Goal: Check status: Verify the current state of an ongoing process or item

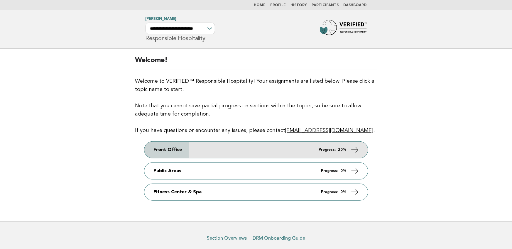
click at [198, 149] on link "Front Office Progress: 20%" at bounding box center [255, 150] width 223 height 16
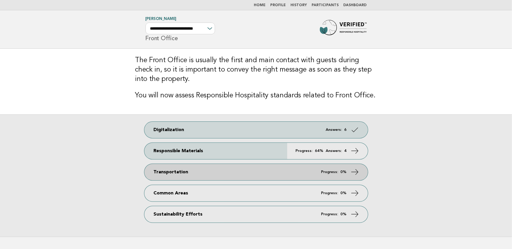
click at [229, 172] on link "Transportation Progress: 0%" at bounding box center [255, 172] width 223 height 16
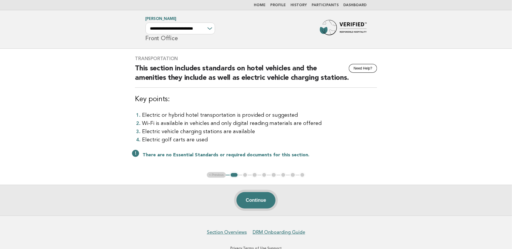
click at [257, 199] on button "Continue" at bounding box center [255, 200] width 39 height 16
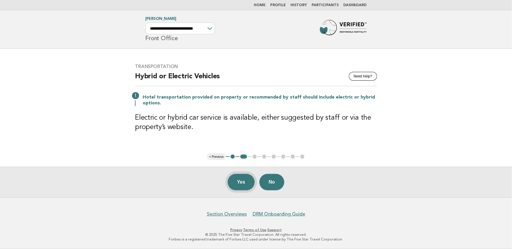
click at [243, 182] on button "Yes" at bounding box center [240, 182] width 27 height 16
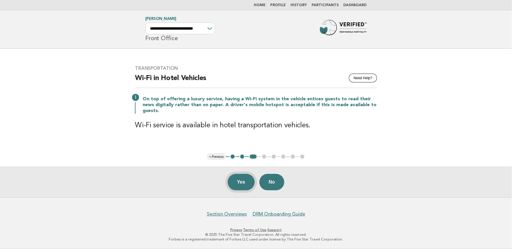
click at [244, 179] on button "Yes" at bounding box center [240, 182] width 27 height 16
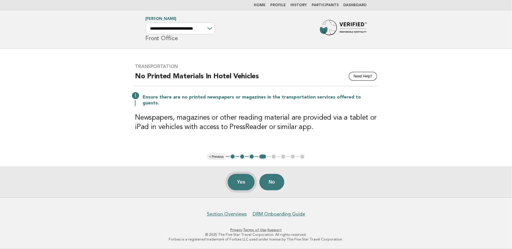
click at [244, 175] on button "Yes" at bounding box center [240, 182] width 27 height 16
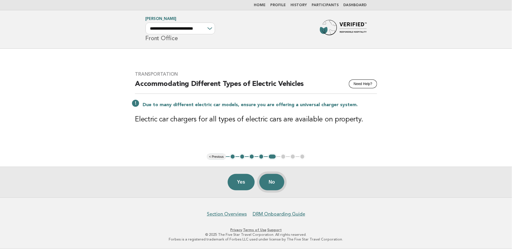
click at [275, 174] on button "No" at bounding box center [271, 182] width 25 height 16
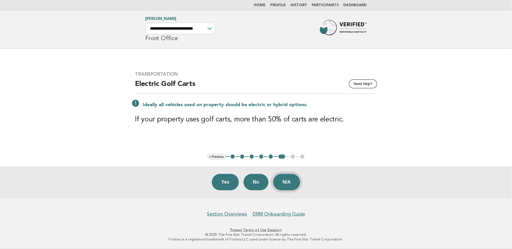
click at [297, 183] on button "N/A" at bounding box center [286, 182] width 27 height 16
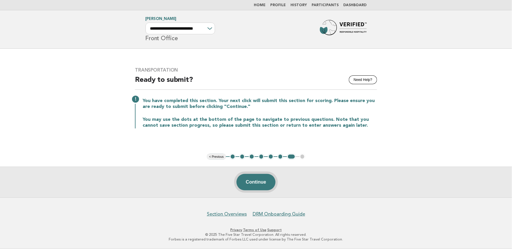
click at [257, 180] on button "Continue" at bounding box center [255, 182] width 39 height 16
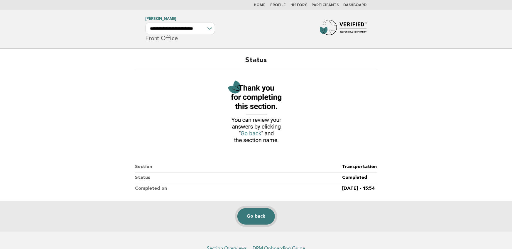
click at [264, 217] on link "Go back" at bounding box center [256, 216] width 38 height 16
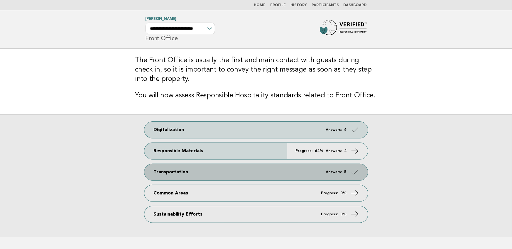
click at [257, 167] on link "Transportation Answers: 5" at bounding box center [255, 172] width 223 height 16
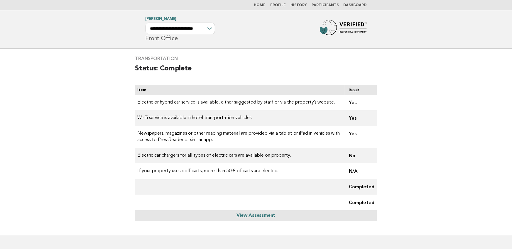
click at [350, 4] on link "Dashboard" at bounding box center [354, 6] width 23 height 4
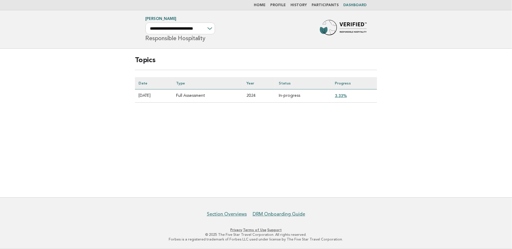
click at [345, 96] on link "3.33%" at bounding box center [340, 95] width 12 height 5
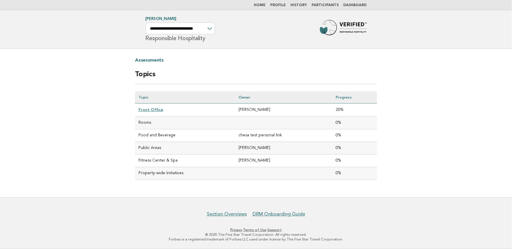
click at [149, 108] on link "Front Office" at bounding box center [150, 109] width 25 height 5
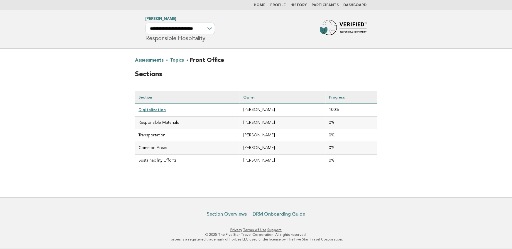
click at [150, 222] on footer "Section Overviews DRM Onboarding Guide Privacy · Terms of Use · Support © 2025 …" at bounding box center [256, 223] width 512 height 52
click at [100, 116] on main "Assessments · Topics · Front Office Sections Section Owner Progress Digitalizat…" at bounding box center [256, 123] width 512 height 149
click at [263, 4] on link "Home" at bounding box center [260, 6] width 12 height 4
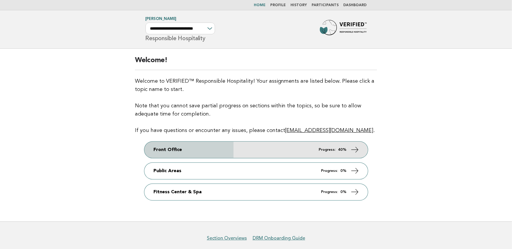
click at [251, 150] on link "Front Office Progress: 40%" at bounding box center [255, 150] width 223 height 16
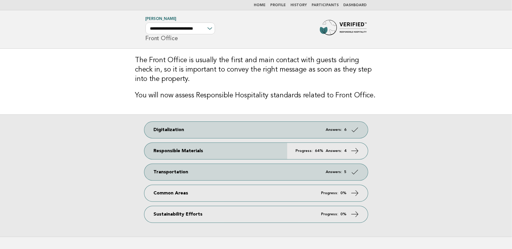
click at [303, 5] on link "History" at bounding box center [299, 6] width 16 height 4
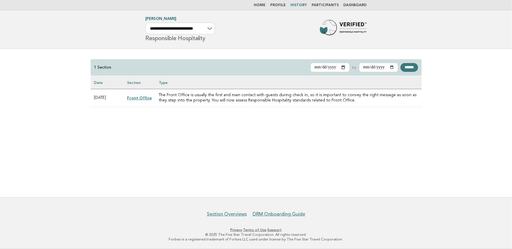
click at [265, 10] on nav "Home Profile History Participants Dashboard" at bounding box center [256, 5] width 512 height 10
click at [265, 5] on link "Home" at bounding box center [260, 6] width 12 height 4
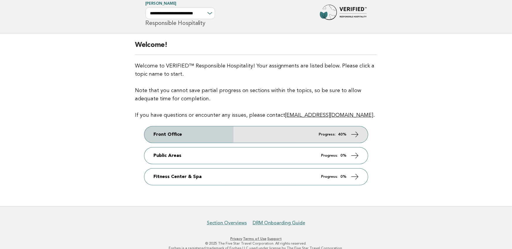
scroll to position [20, 0]
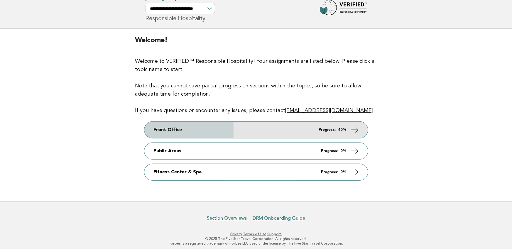
click at [266, 124] on link "Front Office Progress: 40%" at bounding box center [255, 130] width 223 height 16
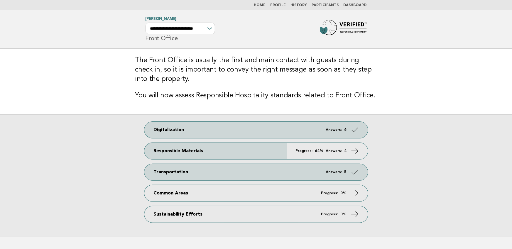
click at [360, 3] on li "Dashboard" at bounding box center [354, 5] width 23 height 5
click at [360, 4] on link "Dashboard" at bounding box center [354, 6] width 23 height 4
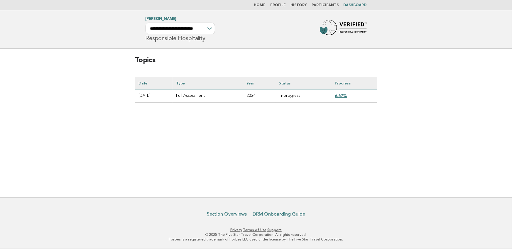
click at [340, 94] on link "6.67%" at bounding box center [340, 95] width 12 height 5
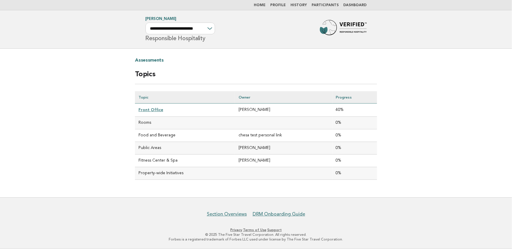
click at [148, 110] on link "Front Office" at bounding box center [150, 109] width 25 height 5
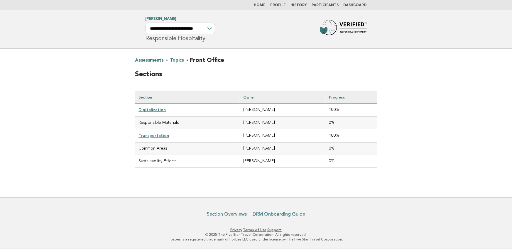
click at [107, 96] on main "Assessments · Topics · Front Office Sections Section Owner Progress Digitalizat…" at bounding box center [256, 123] width 512 height 149
click at [128, 52] on div "Assessments · Topics · Front Office Sections Section Owner Progress Digitalizat…" at bounding box center [256, 116] width 256 height 135
